Goal: Task Accomplishment & Management: Use online tool/utility

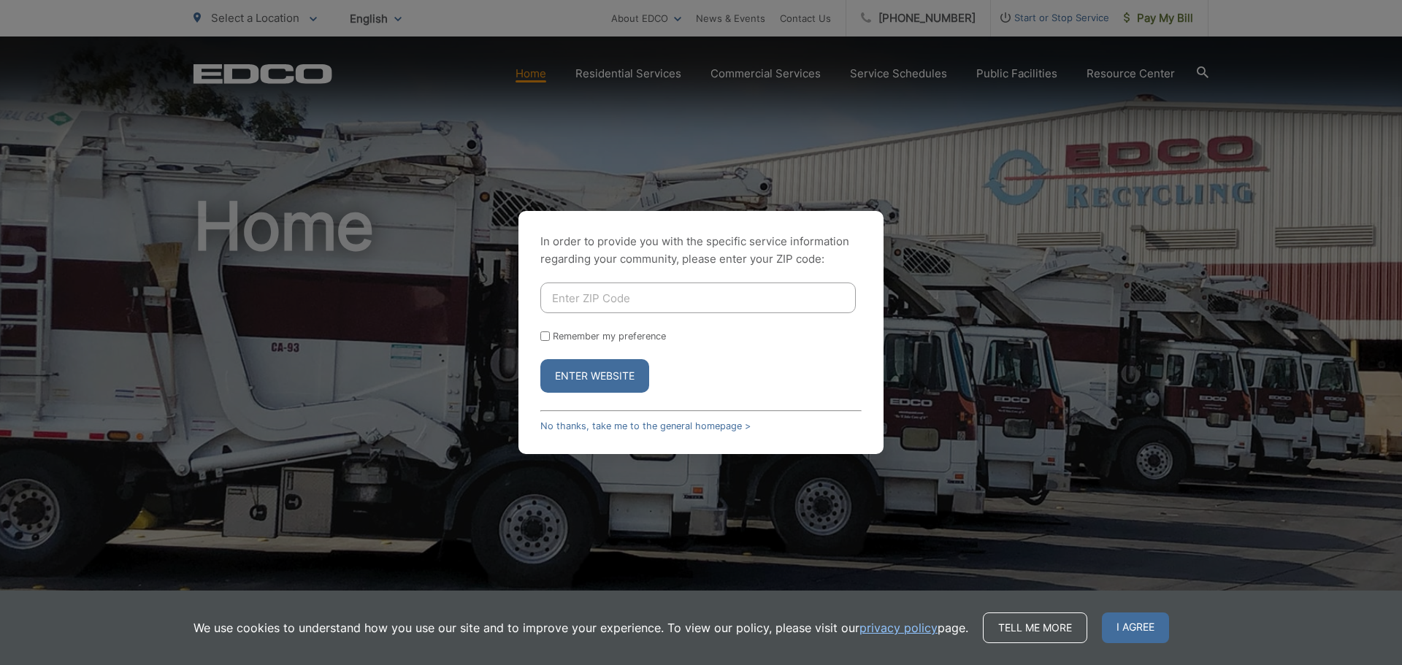
drag, startPoint x: 587, startPoint y: 375, endPoint x: 604, endPoint y: 315, distance: 62.2
click at [587, 375] on button "Enter Website" at bounding box center [594, 376] width 109 height 34
click at [612, 291] on input "Enter ZIP Code" at bounding box center [697, 298] width 315 height 31
type input "92104"
click at [570, 389] on button "Enter Website" at bounding box center [594, 376] width 109 height 34
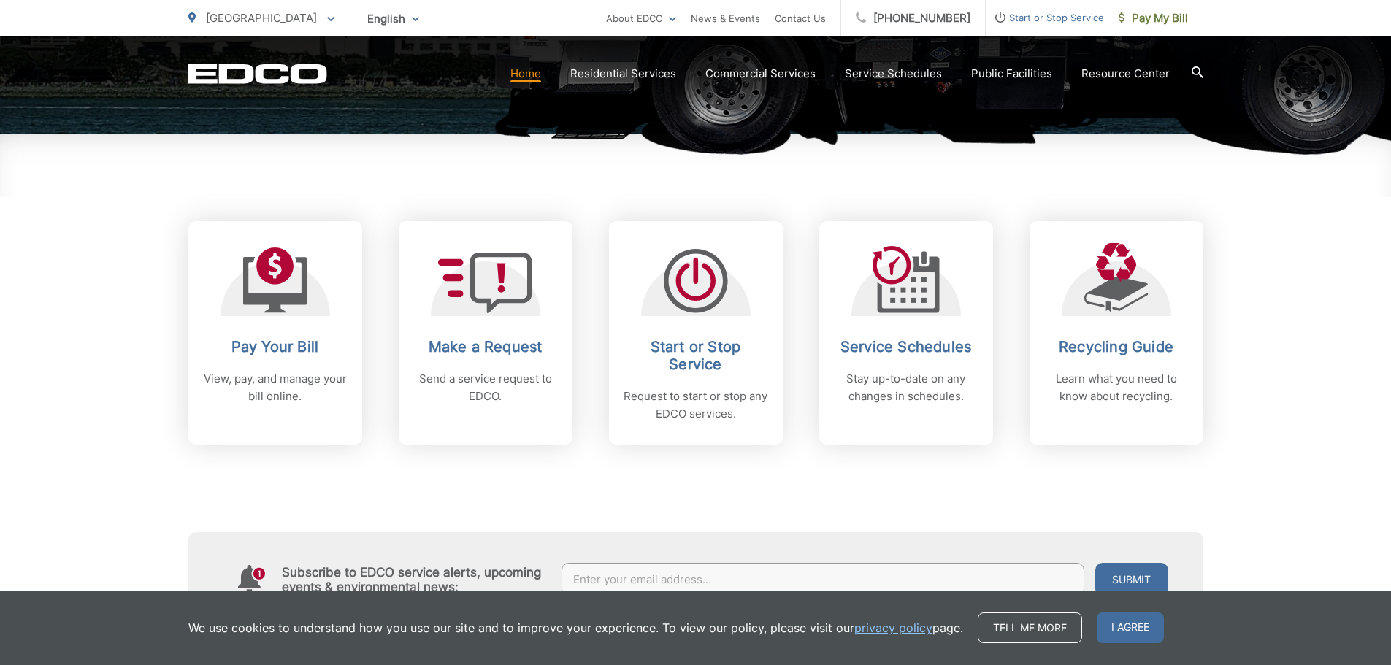
scroll to position [511, 0]
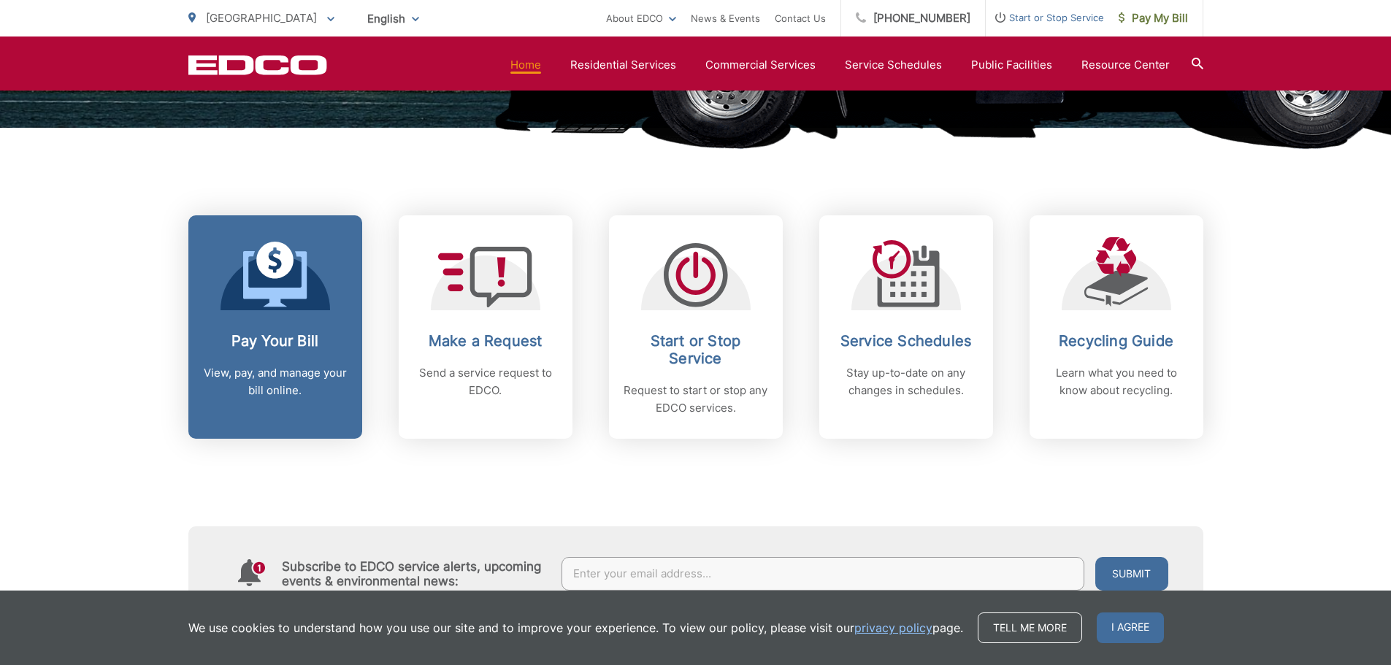
click at [270, 287] on icon at bounding box center [275, 275] width 64 height 66
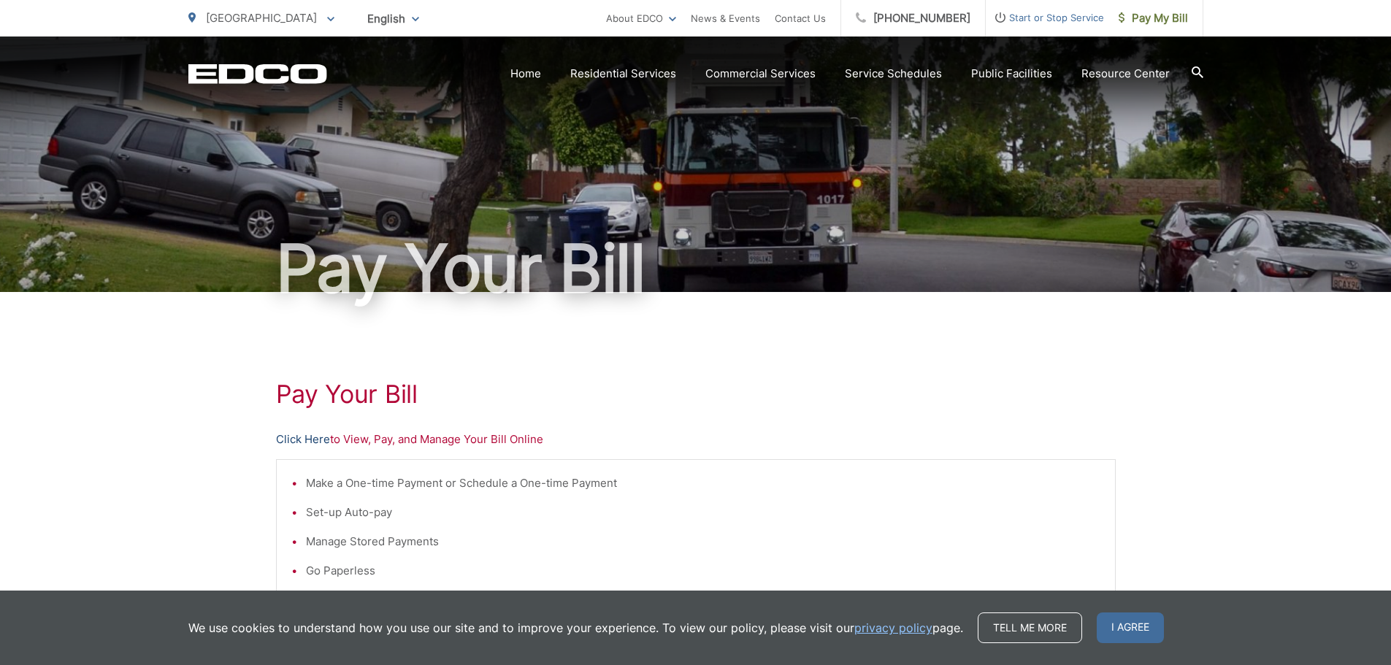
click at [300, 432] on link "Click Here" at bounding box center [303, 440] width 54 height 18
